Goal: Information Seeking & Learning: Compare options

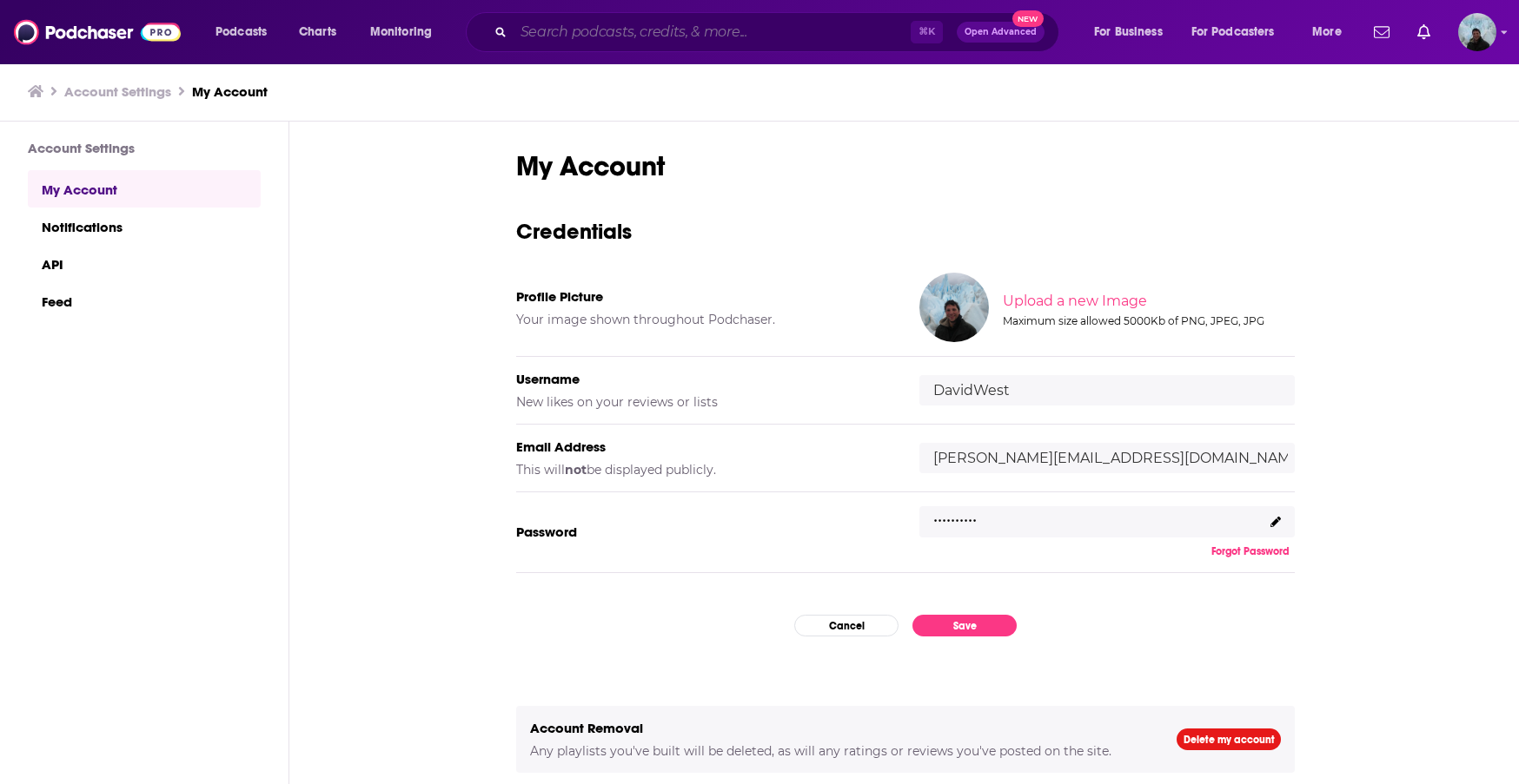
click at [633, 29] on input "Search podcasts, credits, & more..." at bounding box center [712, 33] width 397 height 28
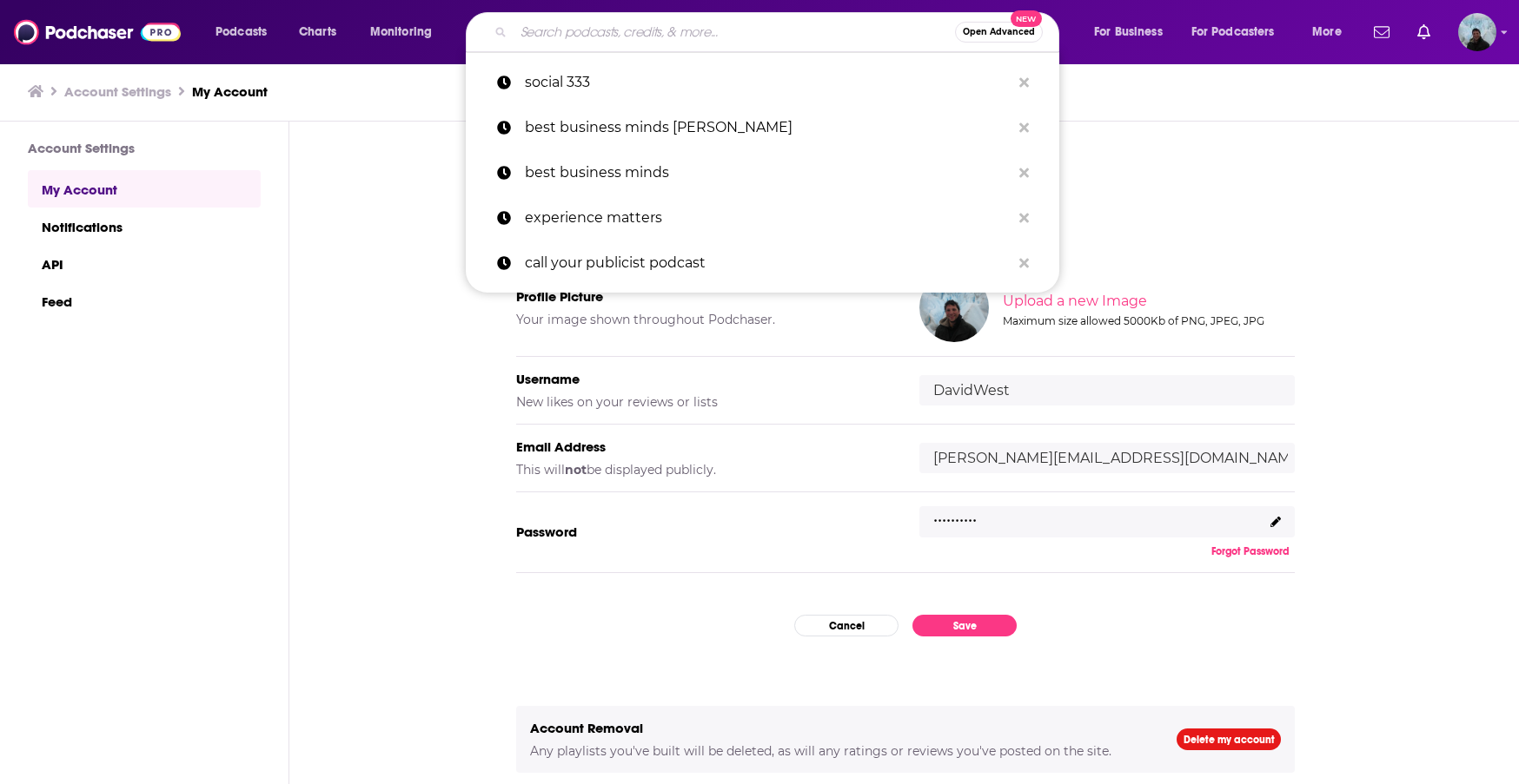
paste input "She Said Privacy / He Said Security"
type input "She Said Privacy / He Said Security"
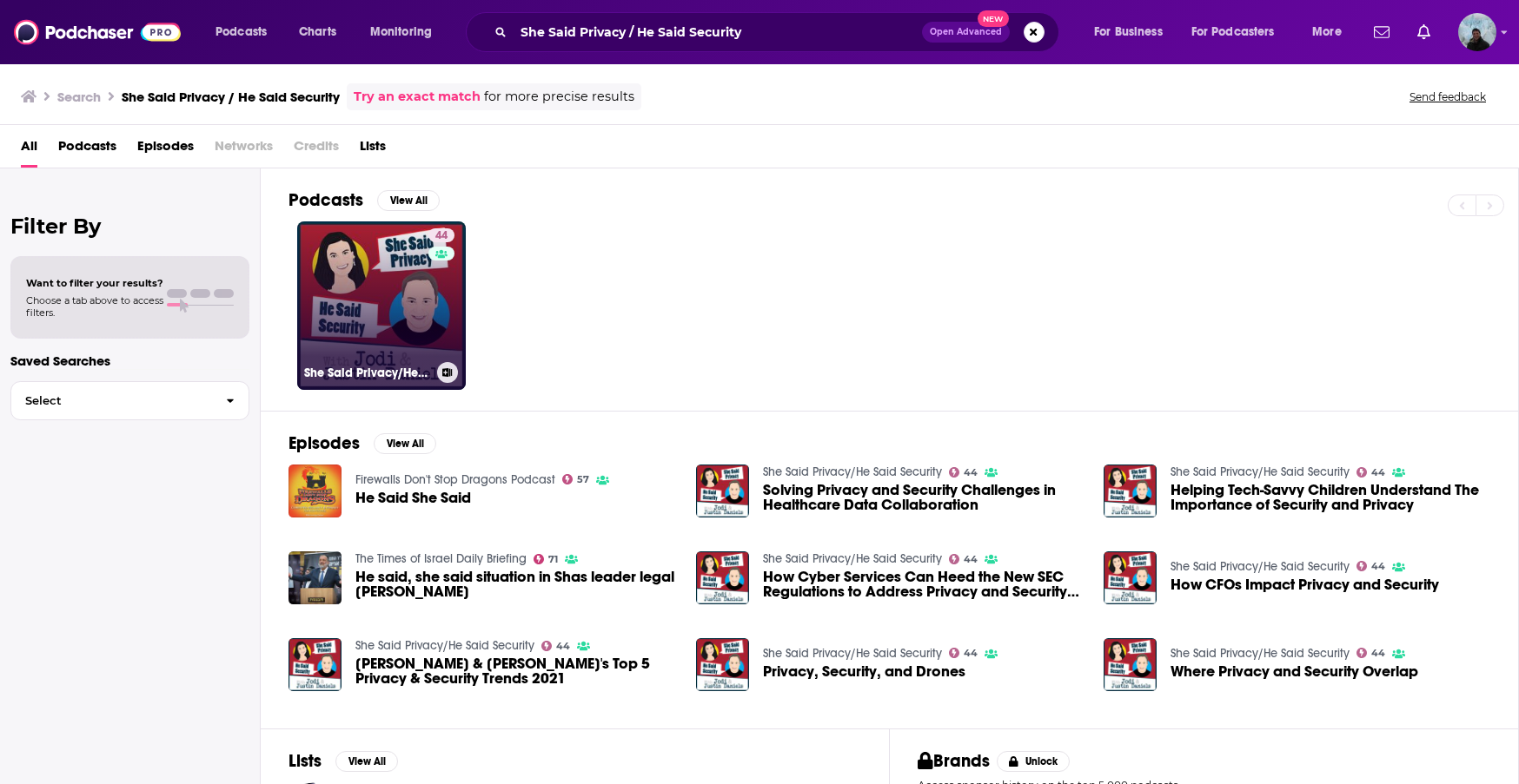
click at [326, 340] on link "44 She Said Privacy/He Said Security" at bounding box center [381, 306] width 169 height 169
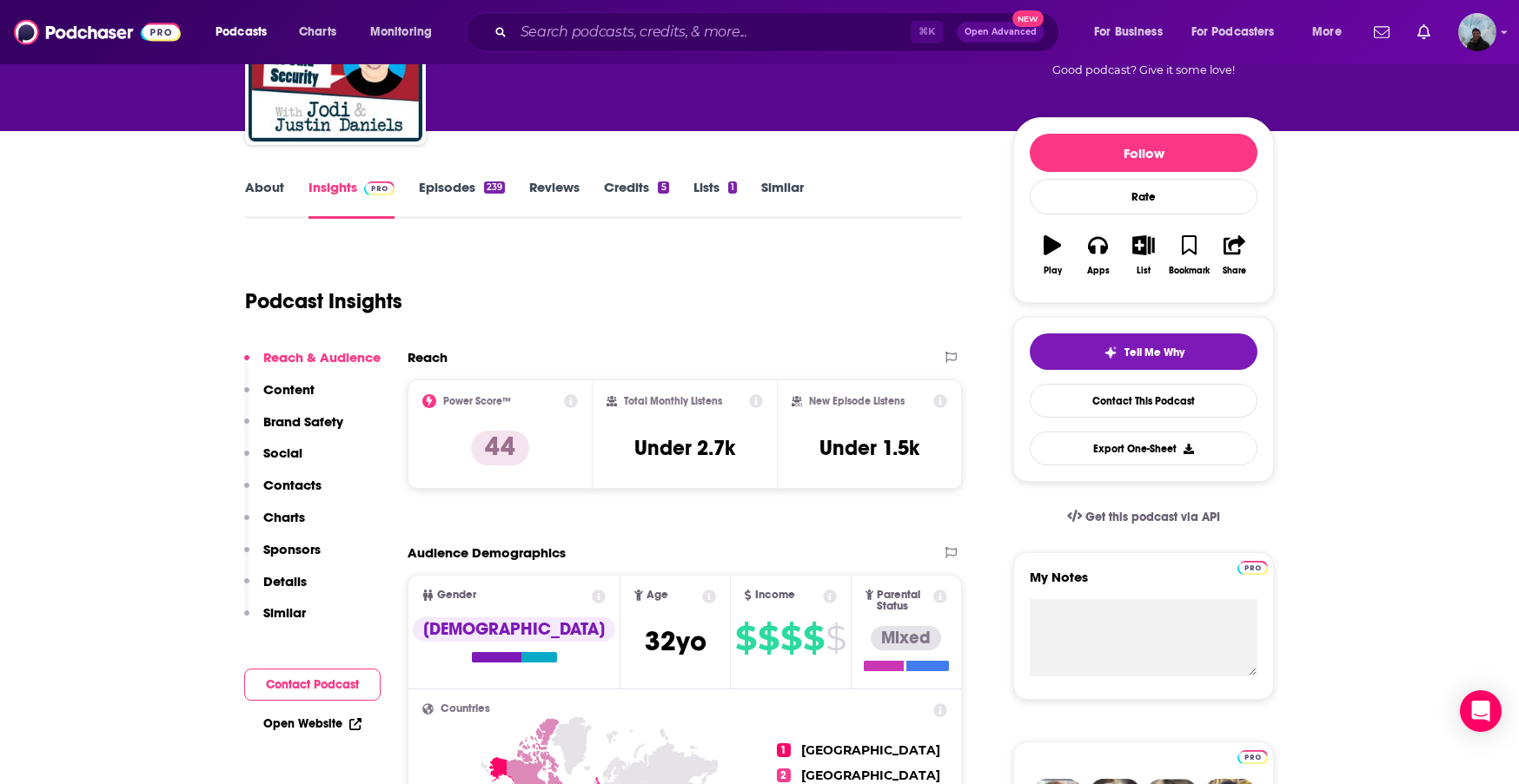
scroll to position [155, 0]
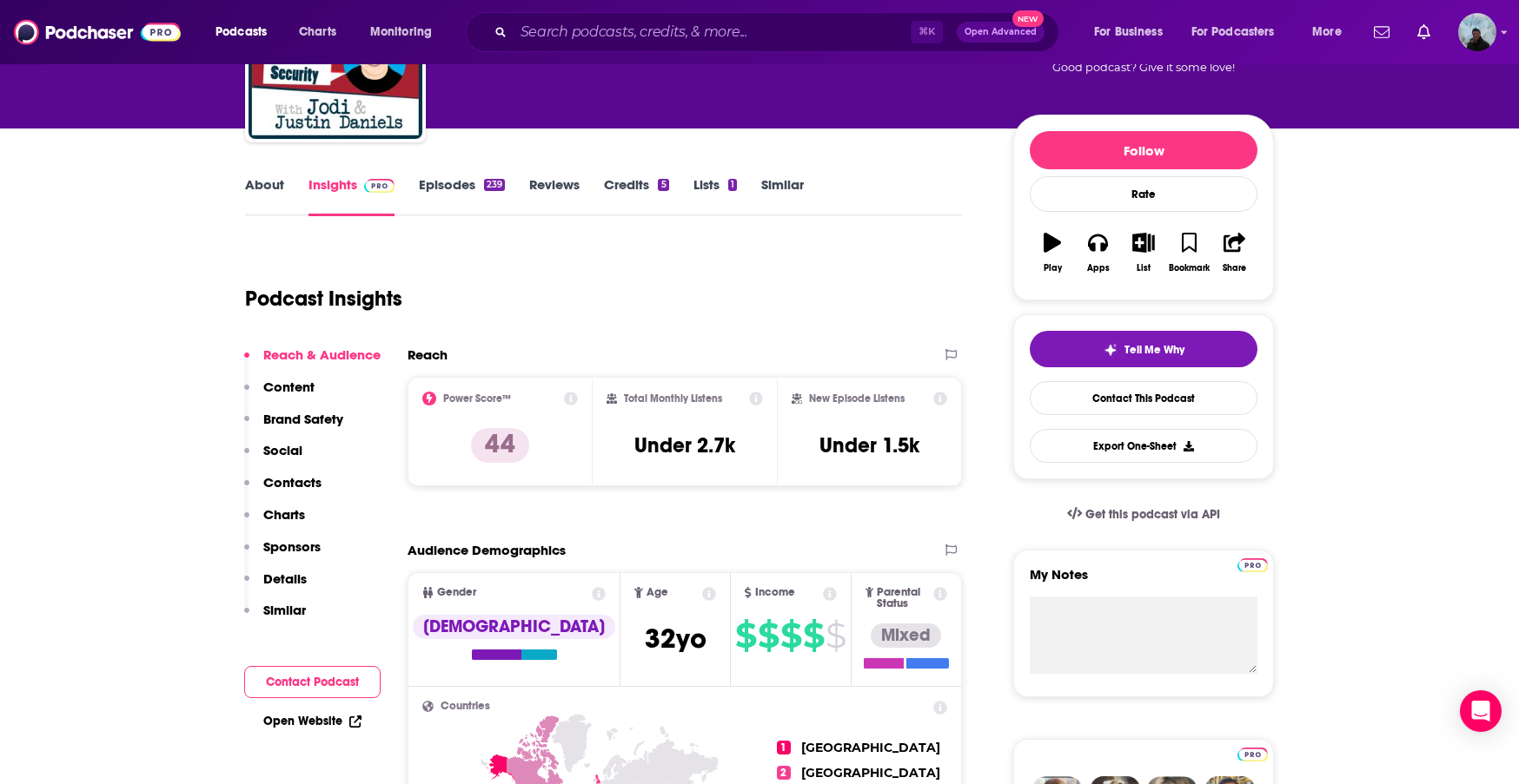
click at [757, 400] on icon at bounding box center [755, 398] width 14 height 14
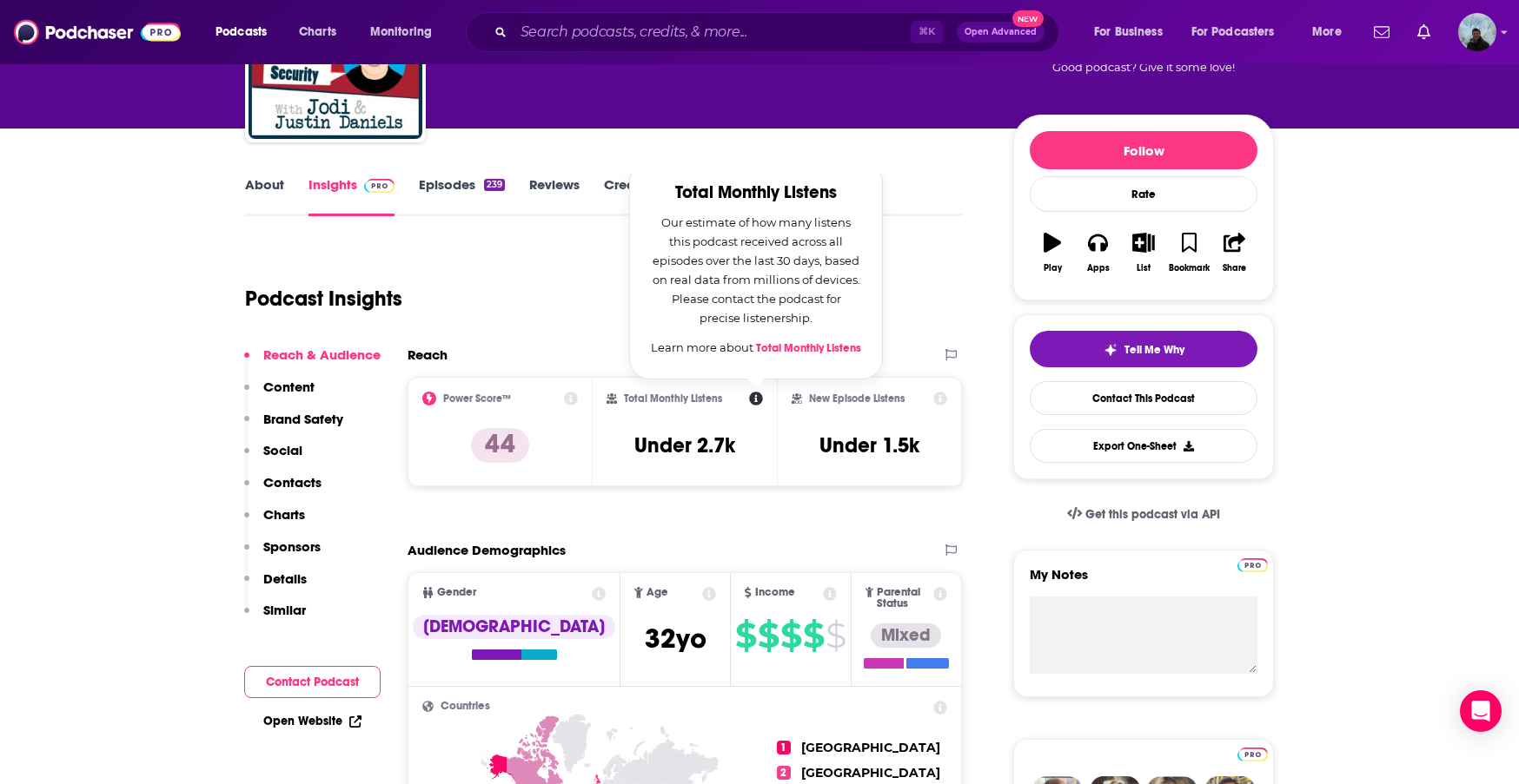
click at [942, 398] on icon at bounding box center [940, 398] width 14 height 14
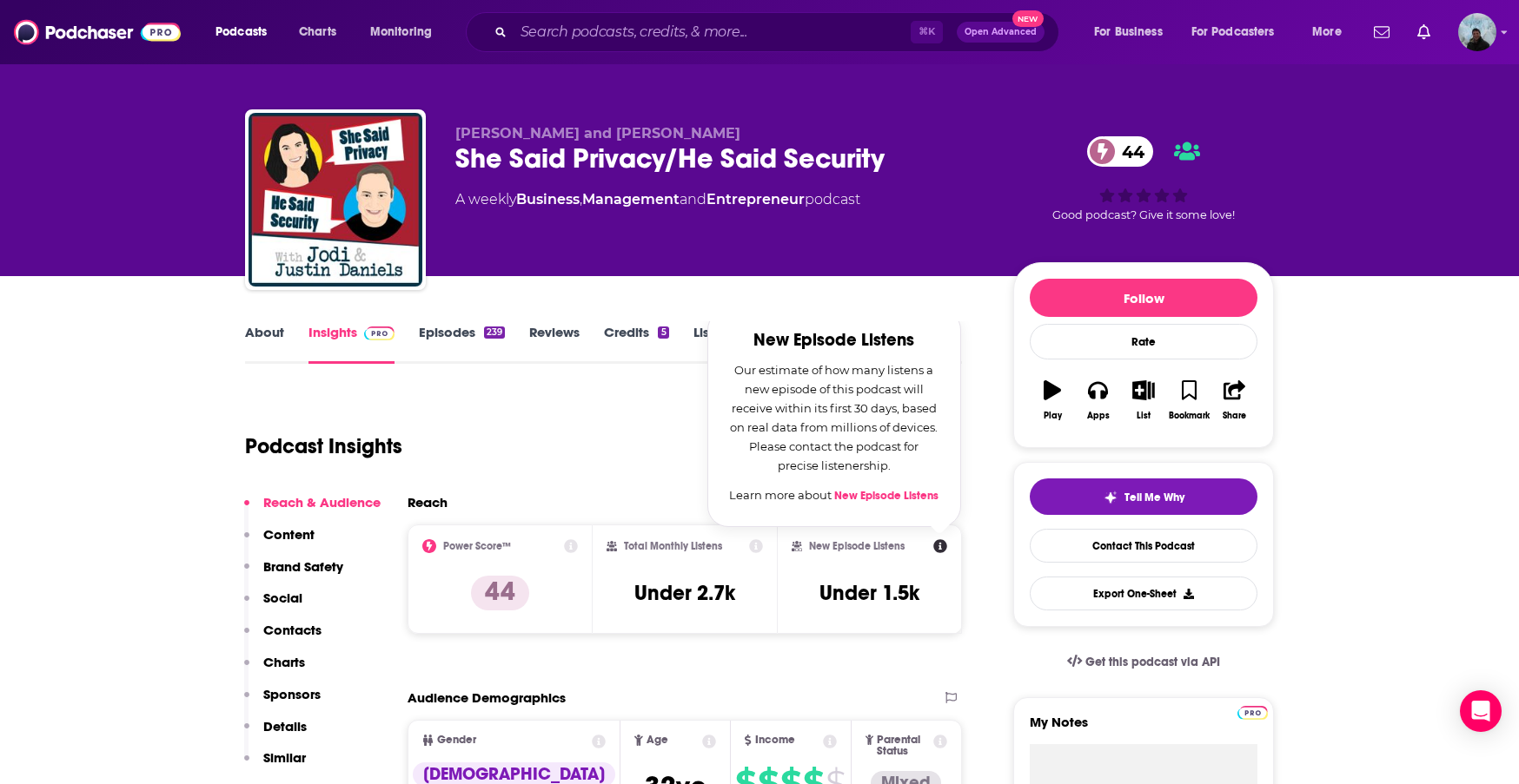
scroll to position [3, 0]
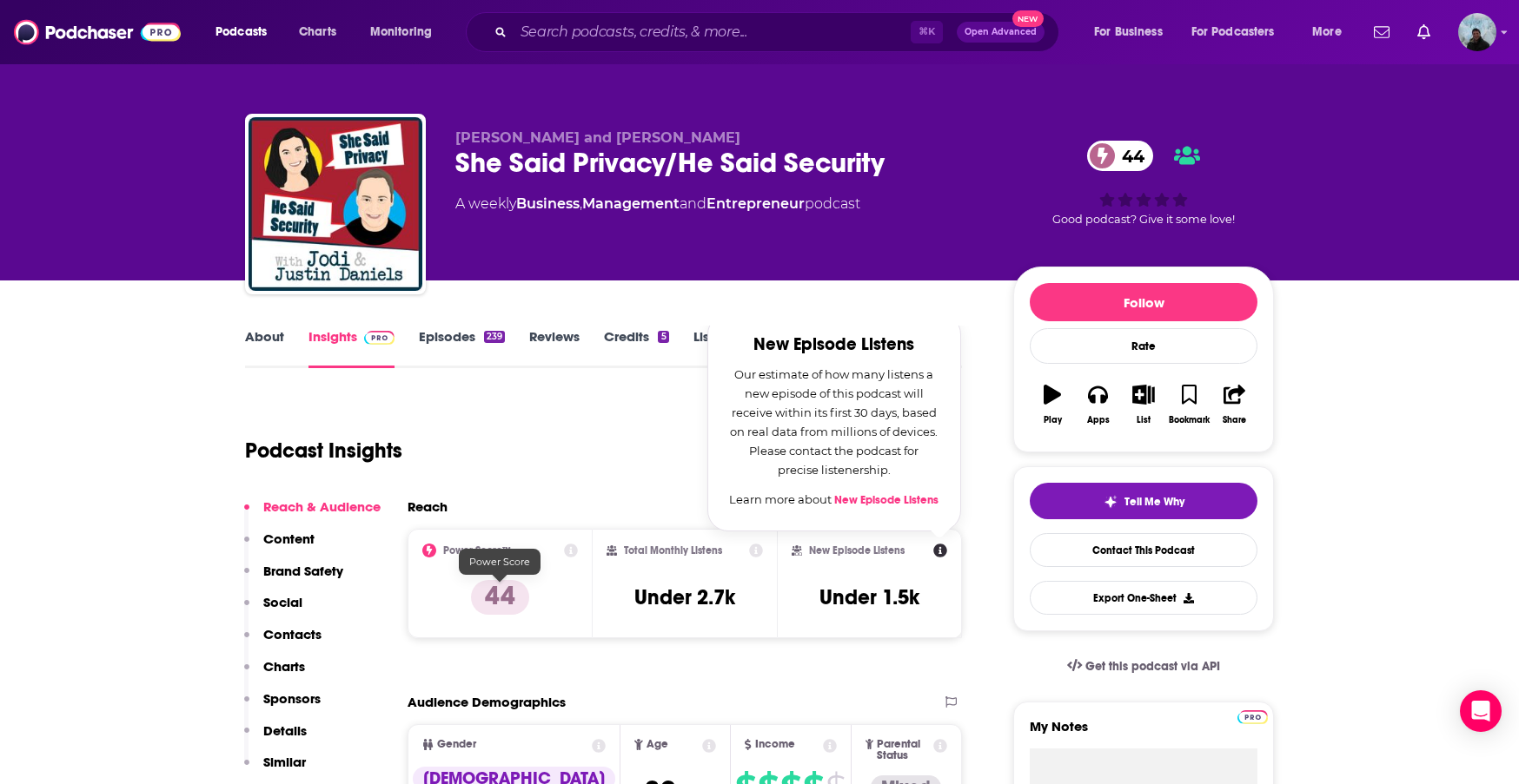
click at [504, 596] on p "44" at bounding box center [500, 597] width 58 height 34
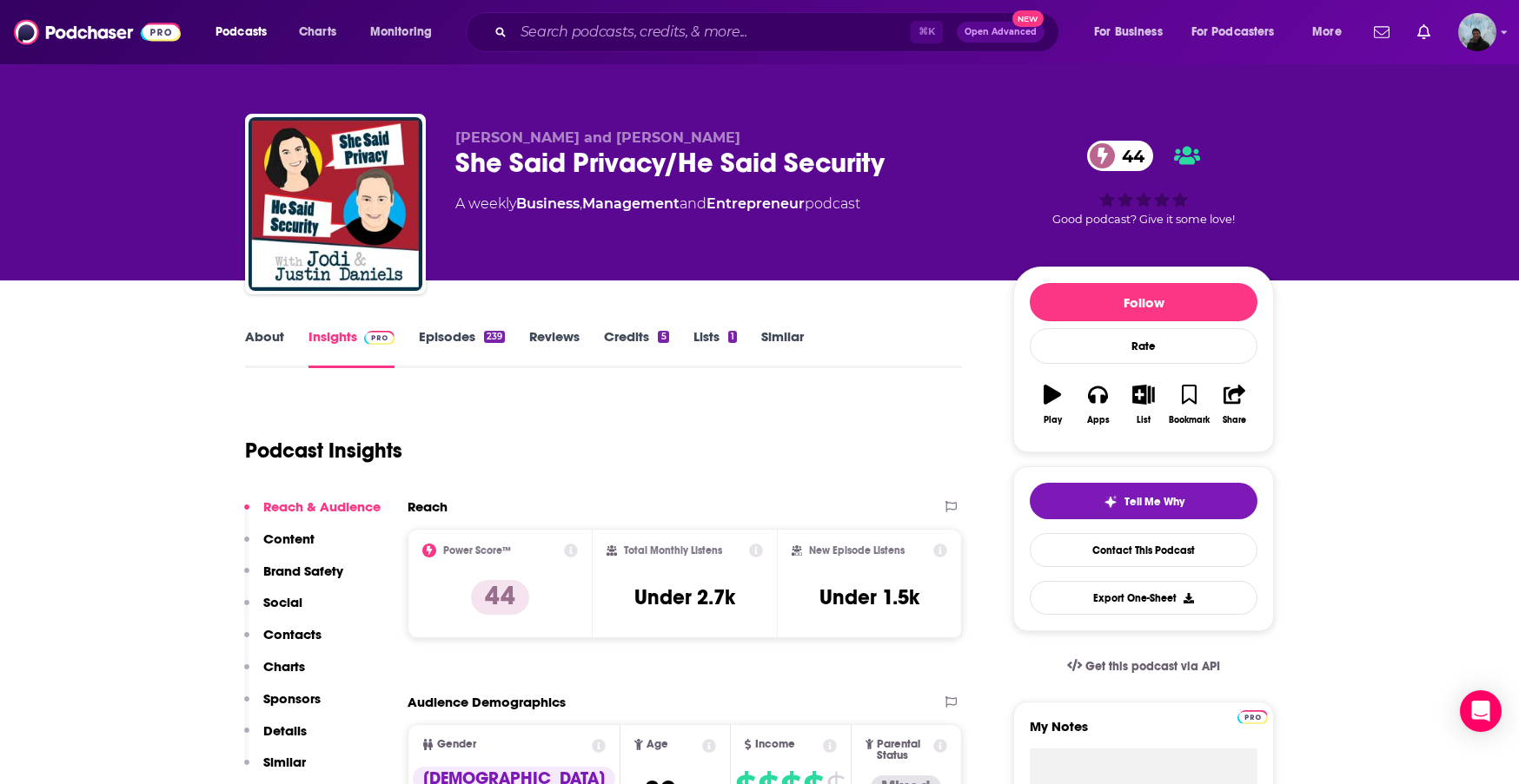
click at [784, 338] on link "Similar" at bounding box center [782, 348] width 43 height 40
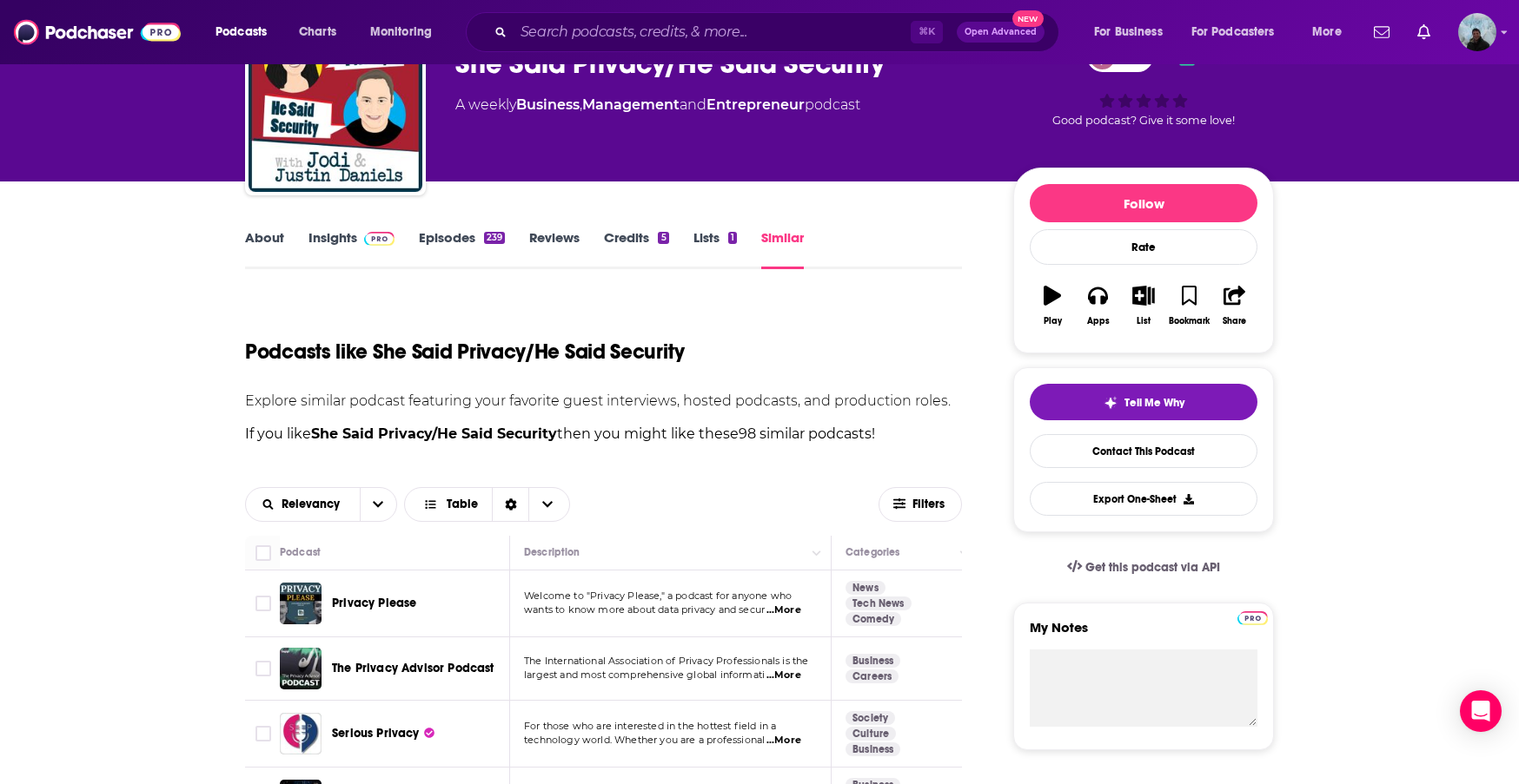
scroll to position [338, 0]
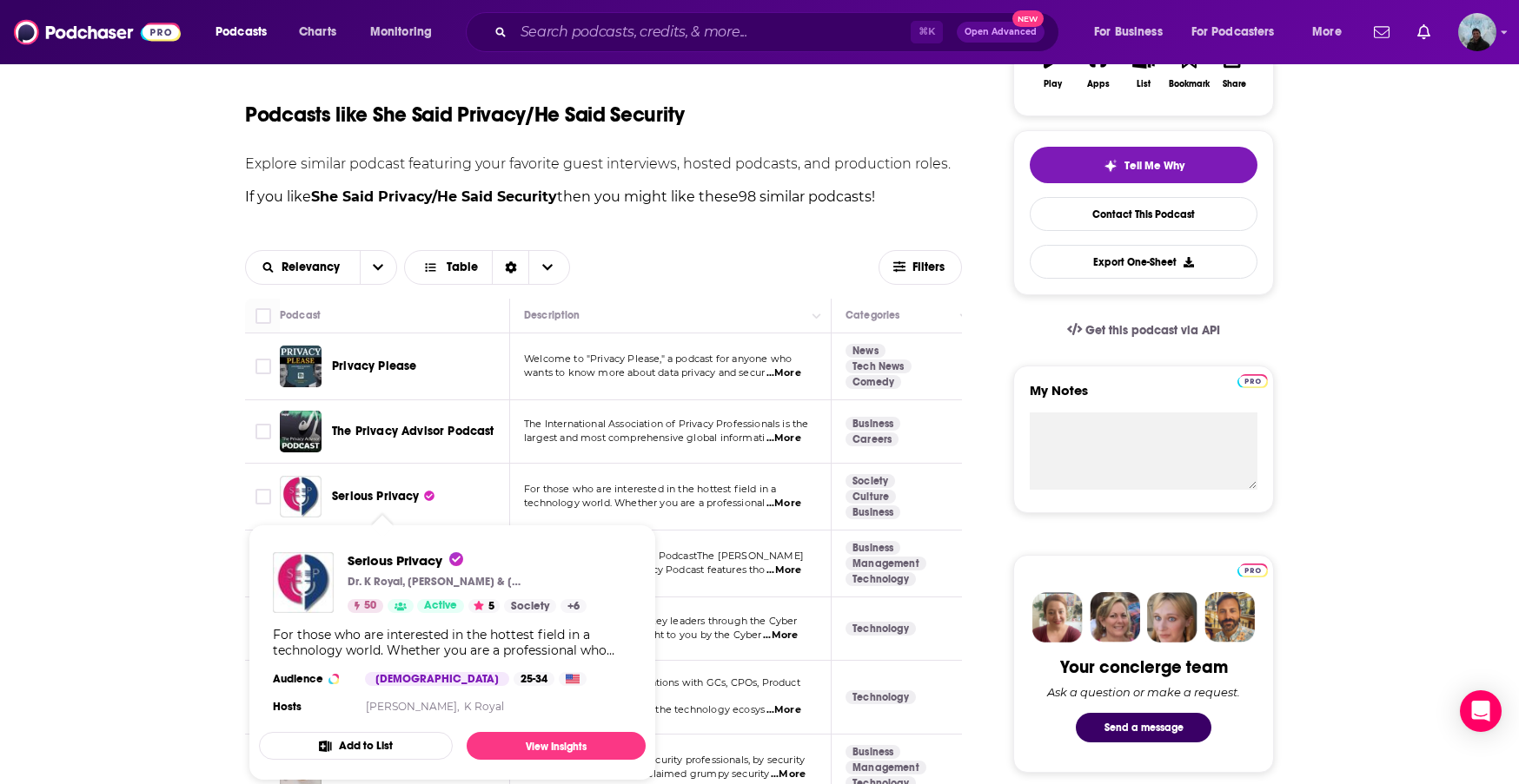
click at [415, 500] on span "Serious Privacy" at bounding box center [376, 497] width 88 height 15
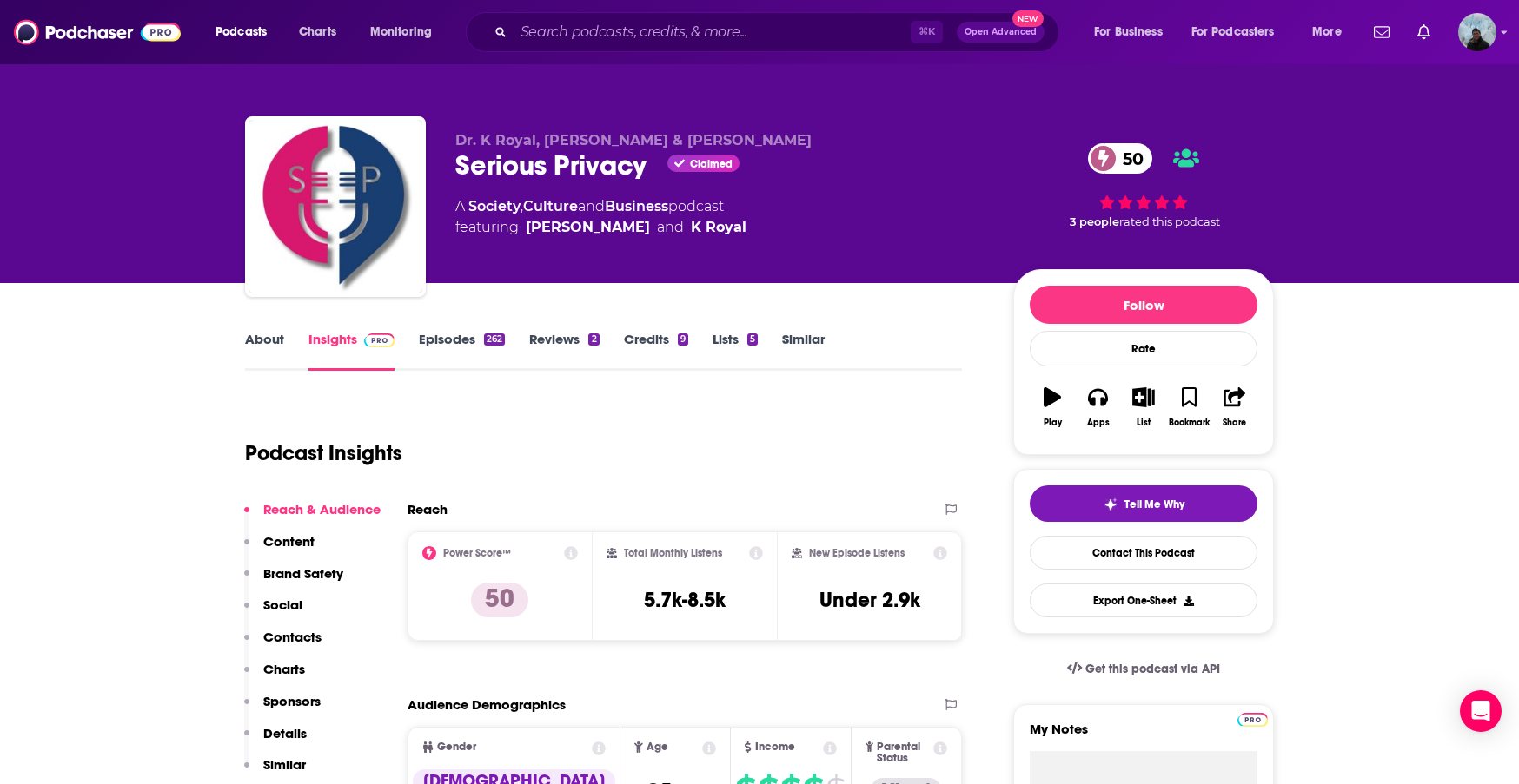
scroll to position [5, 0]
